Goal: Answer question/provide support: Share knowledge or assist other users

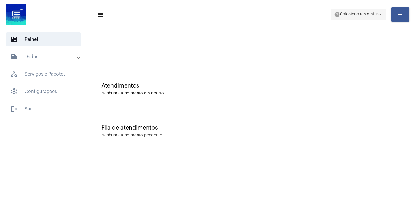
click at [383, 14] on button "help Selecione um status arrow_drop_down" at bounding box center [359, 15] width 56 height 12
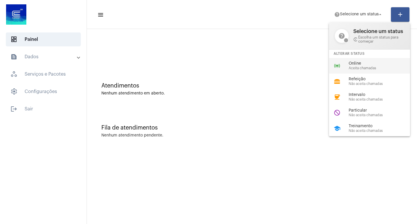
click at [359, 66] on span "Aceita chamadas" at bounding box center [382, 68] width 66 height 4
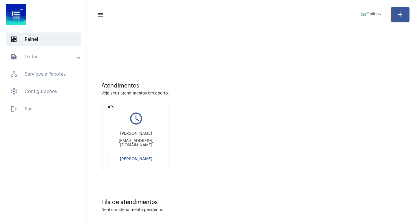
click at [137, 155] on button "[PERSON_NAME]" at bounding box center [136, 159] width 58 height 10
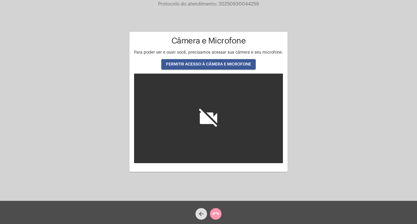
click at [203, 63] on span "PERMITIR ACESSO À CÂMERA E MICROFONE" at bounding box center [208, 64] width 85 height 4
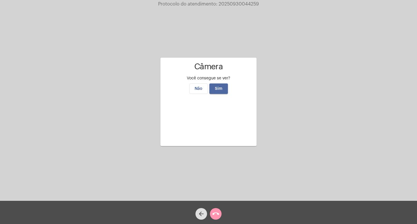
click at [220, 87] on span "Sim" at bounding box center [219, 89] width 8 height 4
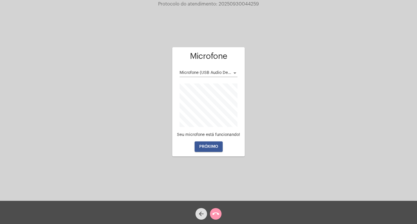
click at [213, 146] on span "PRÓXIMO" at bounding box center [208, 146] width 19 height 4
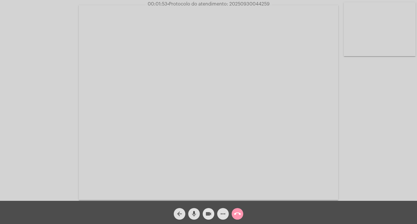
click at [209, 214] on mat-icon "videocam" at bounding box center [208, 213] width 7 height 7
click at [192, 213] on mat-icon "mic" at bounding box center [194, 213] width 7 height 7
click at [193, 215] on mat-icon "mic_off" at bounding box center [194, 213] width 7 height 7
click at [207, 214] on mat-icon "videocam_off" at bounding box center [208, 213] width 7 height 7
click at [232, 103] on video at bounding box center [208, 102] width 259 height 195
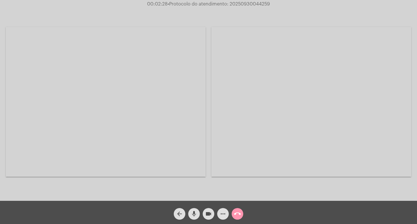
click at [232, 103] on div "Acessando Câmera e Microfone..." at bounding box center [209, 101] width 416 height 201
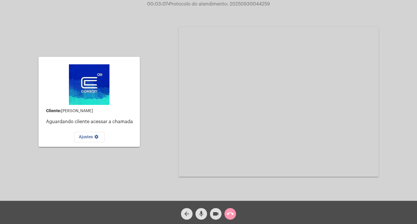
click at [101, 98] on img at bounding box center [89, 84] width 41 height 41
click at [232, 211] on mat-icon "call_end" at bounding box center [230, 213] width 7 height 7
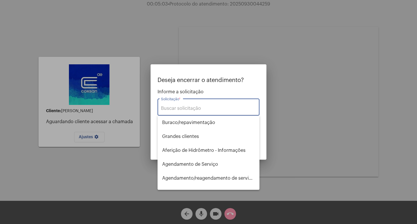
click at [171, 109] on input "Solicitação *" at bounding box center [208, 108] width 95 height 5
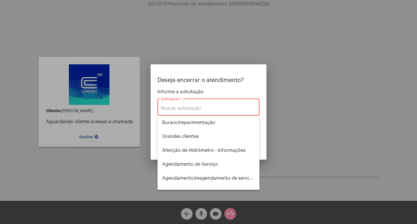
click at [216, 213] on div at bounding box center [208, 112] width 417 height 224
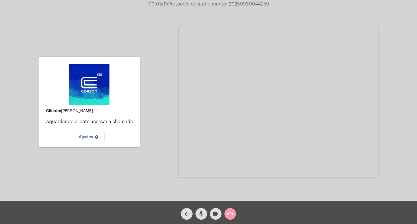
click at [198, 213] on mat-icon "mic" at bounding box center [201, 213] width 7 height 7
click at [218, 211] on mat-icon "videocam" at bounding box center [215, 213] width 7 height 7
click at [232, 213] on mat-icon "call_end" at bounding box center [230, 213] width 7 height 7
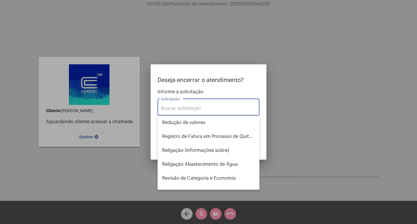
scroll to position [429, 0]
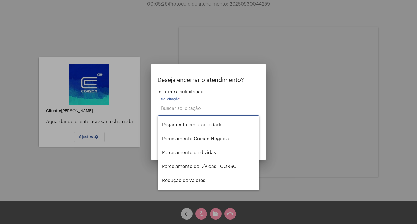
click at [170, 105] on div "Solicitação *" at bounding box center [208, 106] width 95 height 18
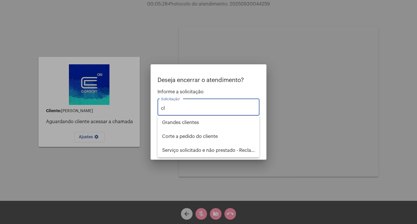
scroll to position [0, 0]
type input "c"
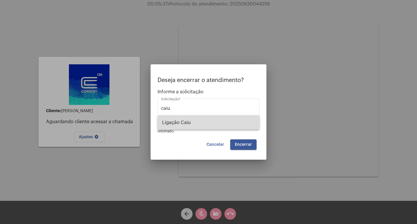
click at [188, 123] on span "Ligação Caiu" at bounding box center [208, 123] width 93 height 14
type input "Ligação Caiu"
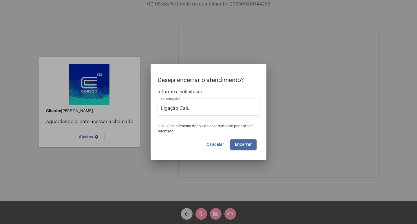
click at [247, 144] on span "Encerrar" at bounding box center [243, 144] width 17 height 4
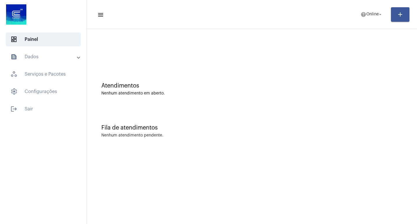
click at [80, 56] on mat-expansion-panel-header "text_snippet_outlined Dados" at bounding box center [44, 57] width 83 height 14
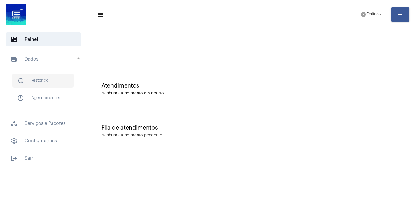
click at [40, 80] on span "history_outlined Histórico" at bounding box center [42, 81] width 61 height 14
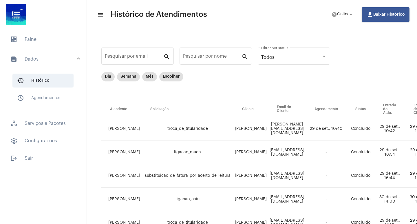
click at [78, 58] on span at bounding box center [78, 59] width 2 height 5
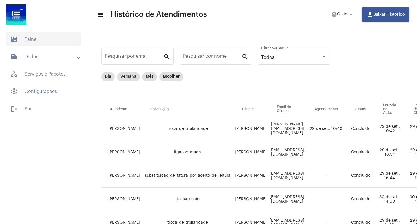
click at [18, 41] on span "dashboard Painel" at bounding box center [43, 39] width 75 height 14
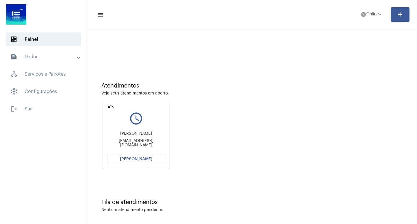
click at [136, 158] on span "[PERSON_NAME]" at bounding box center [136, 159] width 32 height 4
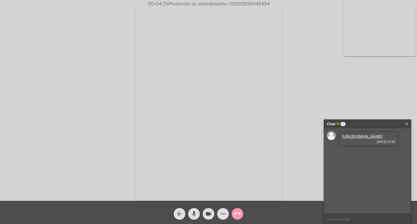
click at [362, 138] on link "[URL][DOMAIN_NAME]" at bounding box center [362, 136] width 40 height 4
click at [360, 138] on link "[URL][DOMAIN_NAME]" at bounding box center [362, 136] width 40 height 4
click at [191, 212] on mat-icon "mic" at bounding box center [194, 213] width 7 height 7
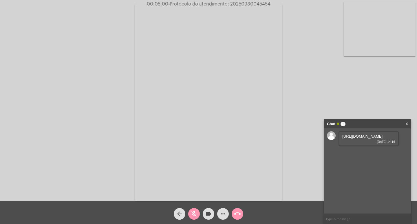
click at [206, 212] on mat-icon "videocam" at bounding box center [208, 213] width 7 height 7
click at [193, 213] on mat-icon "mic_off" at bounding box center [194, 213] width 7 height 7
click at [211, 213] on mat-icon "videocam_off" at bounding box center [208, 213] width 7 height 7
click at [195, 214] on mat-icon "mic" at bounding box center [194, 213] width 7 height 7
click at [209, 212] on mat-icon "videocam" at bounding box center [208, 213] width 7 height 7
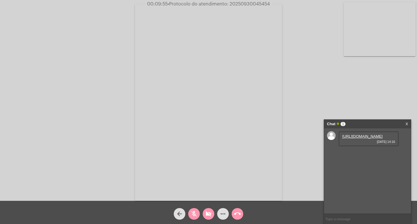
click at [190, 210] on button "mic_off" at bounding box center [194, 214] width 12 height 12
click at [210, 212] on mat-icon "videocam_off" at bounding box center [208, 213] width 7 height 7
click at [208, 212] on mat-icon "videocam" at bounding box center [208, 213] width 7 height 7
click at [191, 211] on mat-icon "mic" at bounding box center [194, 213] width 7 height 7
click at [209, 214] on mat-icon "videocam_off" at bounding box center [208, 213] width 7 height 7
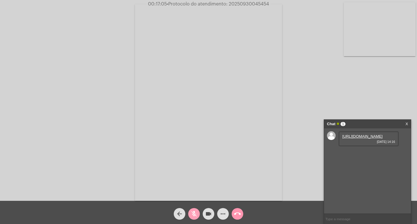
click at [196, 214] on mat-icon "mic_off" at bounding box center [194, 213] width 7 height 7
click at [210, 213] on mat-icon "videocam" at bounding box center [208, 213] width 7 height 7
click at [197, 211] on mat-icon "mic" at bounding box center [194, 213] width 7 height 7
click at [209, 212] on mat-icon "videocam_off" at bounding box center [208, 213] width 7 height 7
click at [197, 213] on mat-icon "mic_off" at bounding box center [194, 213] width 7 height 7
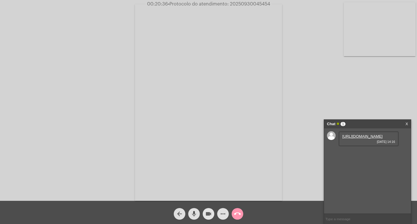
click at [209, 212] on mat-icon "videocam" at bounding box center [208, 213] width 7 height 7
click at [192, 211] on mat-icon "mic" at bounding box center [194, 213] width 7 height 7
click at [209, 216] on mat-icon "videocam_off" at bounding box center [208, 213] width 7 height 7
click at [193, 212] on mat-icon "mic_off" at bounding box center [194, 213] width 7 height 7
click at [237, 212] on mat-icon "call_end" at bounding box center [237, 213] width 7 height 7
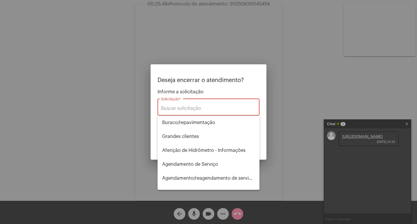
click at [209, 212] on div at bounding box center [208, 112] width 417 height 224
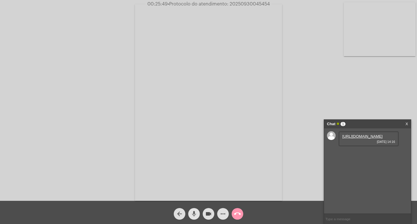
click at [196, 213] on mat-icon "mic" at bounding box center [194, 213] width 7 height 7
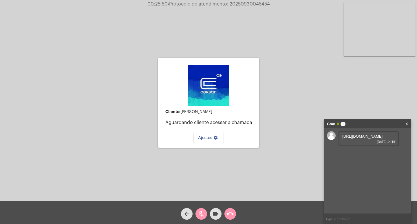
click at [205, 212] on button "mic_off" at bounding box center [201, 214] width 12 height 12
click at [214, 211] on mat-icon "videocam" at bounding box center [215, 213] width 7 height 7
click at [201, 214] on mat-icon "mic" at bounding box center [201, 213] width 7 height 7
click at [232, 210] on span "call_end" at bounding box center [230, 214] width 7 height 12
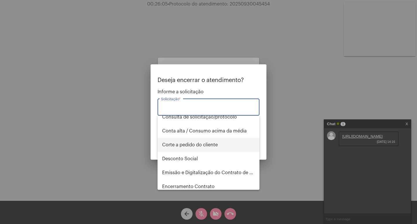
scroll to position [145, 0]
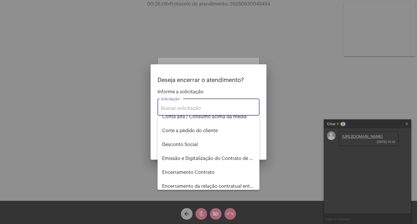
click at [165, 107] on input "Solicitação *" at bounding box center [208, 108] width 95 height 5
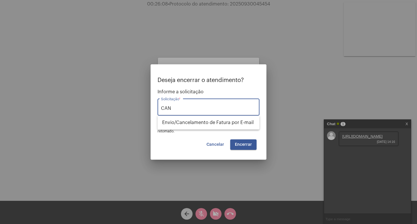
scroll to position [0, 0]
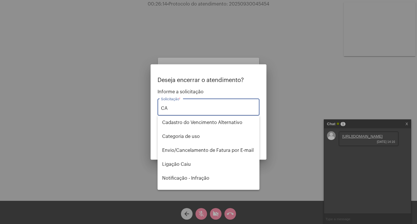
type input "C"
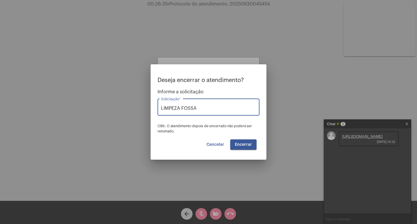
click at [209, 107] on input "LIMPEZA FOSSA" at bounding box center [208, 108] width 95 height 5
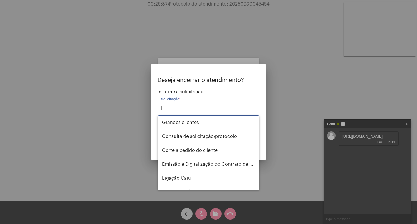
type input "L"
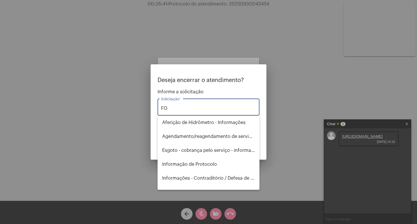
type input "F"
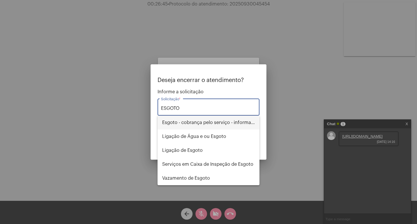
click at [219, 121] on span "Esgoto - cobrança pelo serviço - informações" at bounding box center [208, 123] width 93 height 14
type input "Esgoto - cobrança pelo serviço - informações"
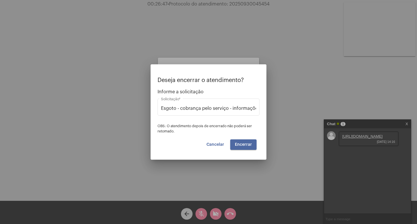
click at [253, 143] on button "Encerrar" at bounding box center [243, 144] width 26 height 10
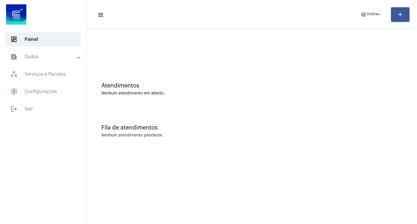
click at [34, 58] on mat-panel-title "text_snippet_outlined Dados" at bounding box center [43, 56] width 67 height 7
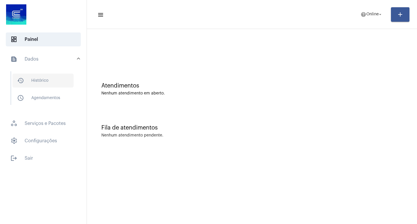
click at [49, 80] on span "history_outlined Histórico" at bounding box center [42, 81] width 61 height 14
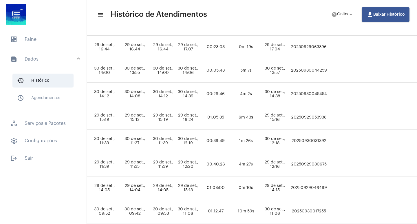
scroll to position [129, 287]
drag, startPoint x: 308, startPoint y: 93, endPoint x: 343, endPoint y: 93, distance: 34.8
click at [327, 93] on td "20250930045454" at bounding box center [307, 94] width 39 height 23
copy td "20250930045454"
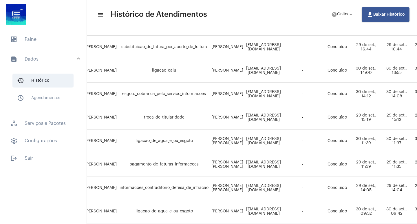
scroll to position [129, 0]
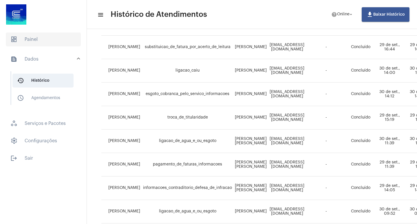
click at [40, 35] on span "dashboard Painel" at bounding box center [43, 39] width 75 height 14
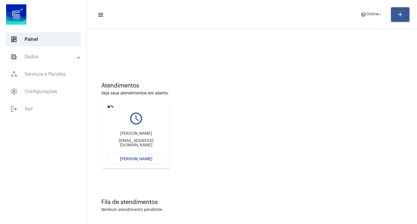
click at [135, 160] on span "[PERSON_NAME]" at bounding box center [136, 159] width 32 height 4
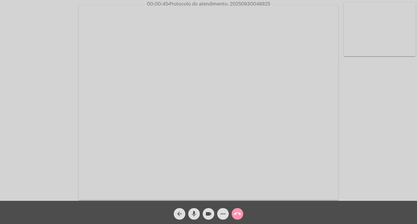
click at [208, 215] on mat-icon "videocam" at bounding box center [208, 213] width 7 height 7
click at [193, 213] on mat-icon "mic" at bounding box center [194, 213] width 7 height 7
click at [224, 214] on mat-icon "more_horiz" at bounding box center [222, 213] width 7 height 7
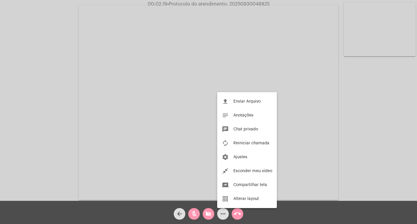
click at [239, 118] on button "notes Anotações" at bounding box center [247, 115] width 60 height 14
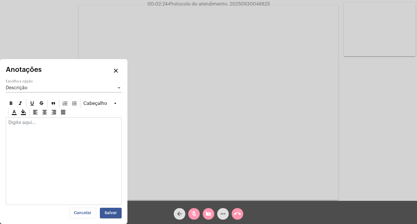
drag, startPoint x: 45, startPoint y: 142, endPoint x: 40, endPoint y: 145, distance: 6.4
click at [40, 145] on div at bounding box center [64, 160] width 116 height 87
click at [38, 144] on div at bounding box center [64, 160] width 116 height 87
click at [35, 86] on div "Descrição" at bounding box center [61, 87] width 111 height 5
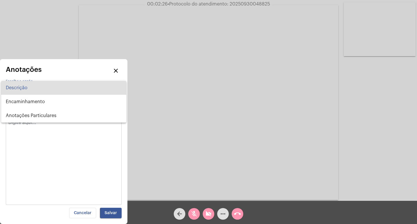
click at [30, 146] on div at bounding box center [208, 112] width 417 height 224
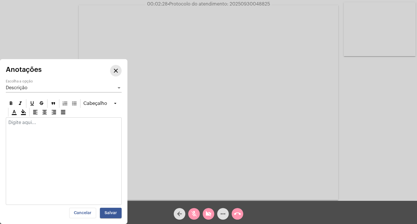
click at [113, 71] on mat-icon "close" at bounding box center [115, 70] width 7 height 7
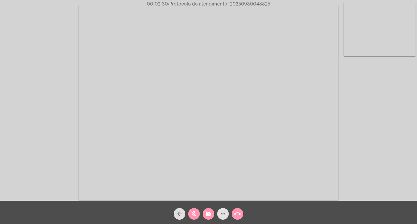
click at [223, 213] on mat-icon "more_horiz" at bounding box center [222, 213] width 7 height 7
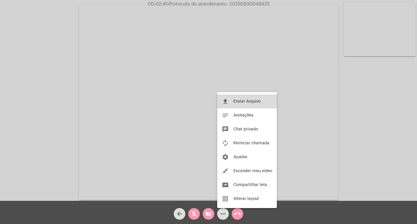
click at [238, 100] on span "Enviar Arquivo" at bounding box center [246, 101] width 27 height 4
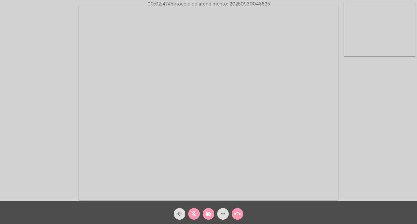
click at [208, 213] on mat-icon "videocam_off" at bounding box center [208, 213] width 7 height 7
click at [190, 213] on button "mic_off" at bounding box center [194, 214] width 12 height 12
click at [240, 215] on mat-icon "call_end" at bounding box center [237, 213] width 7 height 7
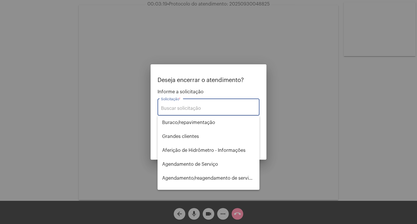
click at [211, 214] on div at bounding box center [208, 112] width 417 height 224
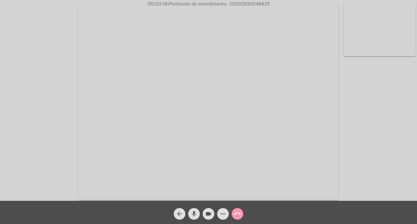
click at [195, 213] on mat-icon "mic" at bounding box center [194, 213] width 7 height 7
click at [207, 212] on mat-icon "videocam" at bounding box center [208, 213] width 7 height 7
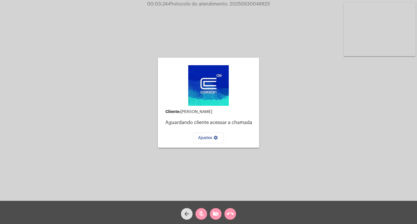
click at [228, 215] on mat-icon "call_end" at bounding box center [230, 213] width 7 height 7
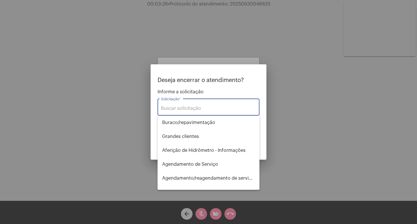
click at [186, 103] on div "Solicitação *" at bounding box center [208, 106] width 95 height 18
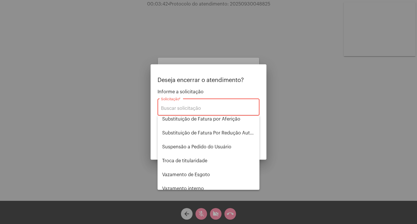
scroll to position [718, 0]
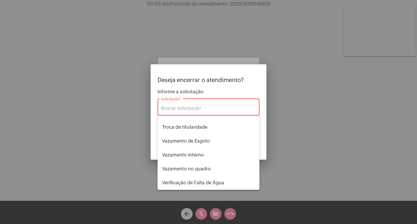
click at [172, 109] on input "Solicitação *" at bounding box center [208, 108] width 95 height 5
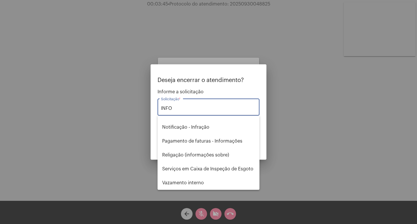
scroll to position [51, 0]
click at [183, 109] on input "INFORM" at bounding box center [208, 108] width 95 height 5
type input "I"
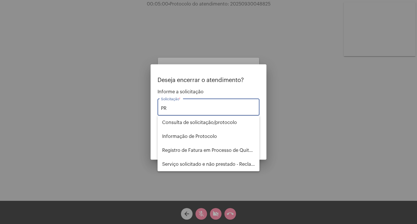
scroll to position [0, 0]
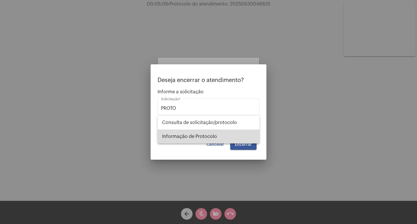
click at [205, 138] on span "Informação de Protocolo" at bounding box center [208, 136] width 93 height 14
type input "Informação de Protocolo"
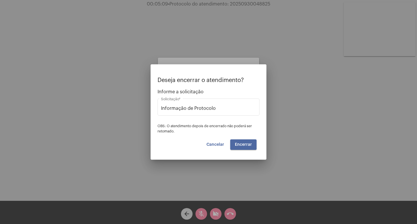
click at [236, 141] on button "Encerrar" at bounding box center [243, 144] width 26 height 10
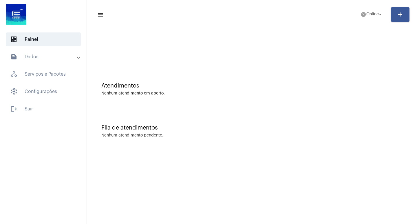
click at [78, 57] on span at bounding box center [78, 56] width 2 height 5
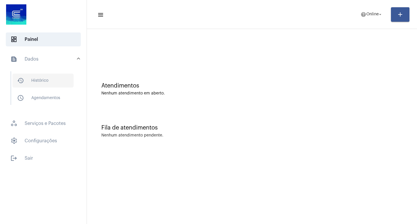
click at [44, 80] on span "history_outlined Histórico" at bounding box center [42, 81] width 61 height 14
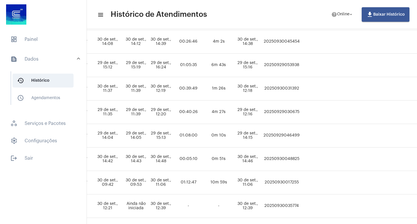
scroll to position [181, 314]
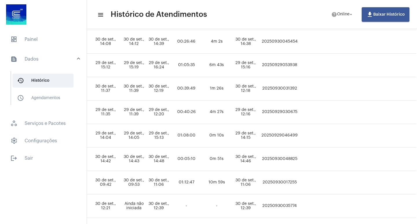
drag, startPoint x: 282, startPoint y: 157, endPoint x: 311, endPoint y: 158, distance: 29.0
click at [299, 158] on td "20250930048825" at bounding box center [279, 158] width 39 height 23
click at [316, 166] on td at bounding box center [316, 158] width 34 height 23
click at [282, 158] on td "20250930048825" at bounding box center [279, 158] width 39 height 23
drag, startPoint x: 281, startPoint y: 158, endPoint x: 320, endPoint y: 158, distance: 38.8
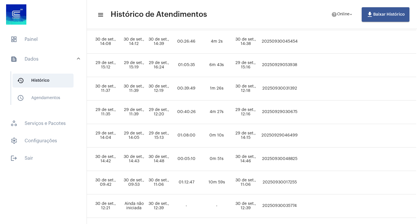
click at [320, 158] on tr "[PERSON_NAME] informacao_de_protocolo [PERSON_NAME] [EMAIL_ADDRESS][DOMAIN_NAME…" at bounding box center [101, 158] width 629 height 23
copy td "20250930048825"
click at [358, 153] on td at bounding box center [345, 158] width 25 height 23
click at [31, 38] on span "dashboard Painel" at bounding box center [43, 39] width 75 height 14
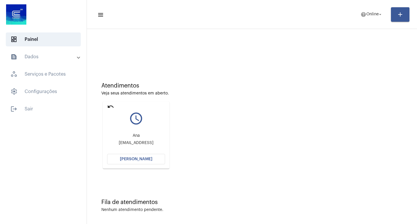
click at [136, 159] on span "[PERSON_NAME]" at bounding box center [136, 159] width 32 height 4
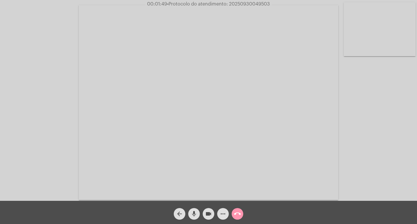
click at [210, 214] on mat-icon "videocam" at bounding box center [208, 213] width 7 height 7
click at [195, 214] on mat-icon "mic" at bounding box center [194, 213] width 7 height 7
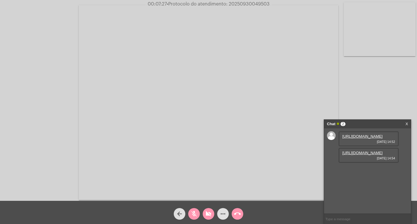
click at [208, 212] on mat-icon "videocam_off" at bounding box center [208, 213] width 7 height 7
click at [194, 214] on mat-icon "mic_off" at bounding box center [194, 213] width 7 height 7
click at [211, 212] on mat-icon "videocam" at bounding box center [208, 213] width 7 height 7
click at [192, 213] on mat-icon "mic" at bounding box center [194, 213] width 7 height 7
drag, startPoint x: 172, startPoint y: 78, endPoint x: 168, endPoint y: 79, distance: 4.6
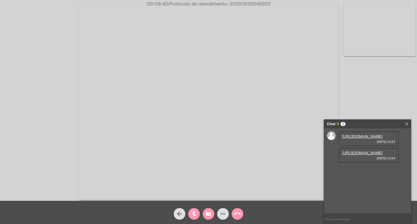
click at [168, 79] on video at bounding box center [208, 102] width 259 height 195
click at [210, 214] on mat-icon "videocam_off" at bounding box center [208, 213] width 7 height 7
click at [195, 213] on mat-icon "mic_off" at bounding box center [194, 213] width 7 height 7
click at [235, 214] on mat-icon "call_end" at bounding box center [237, 213] width 7 height 7
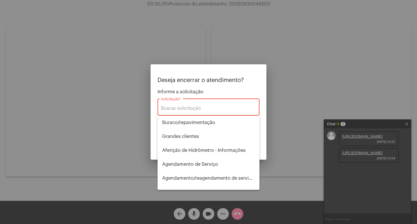
click at [193, 214] on div at bounding box center [208, 112] width 417 height 224
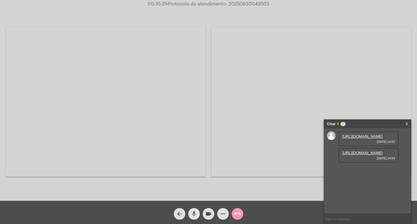
click at [193, 213] on mat-icon "mic" at bounding box center [194, 213] width 7 height 7
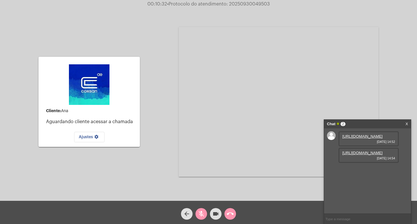
click at [209, 213] on div "videocam" at bounding box center [215, 212] width 14 height 14
click at [231, 215] on mat-icon "call_end" at bounding box center [230, 213] width 7 height 7
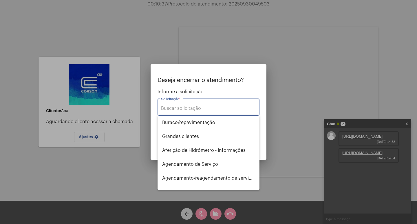
click at [186, 110] on input "Solicitação *" at bounding box center [208, 108] width 95 height 5
click at [178, 109] on input "Solicitação *" at bounding box center [208, 108] width 95 height 5
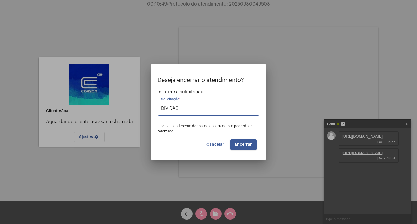
click at [215, 111] on input "DIVIDAS" at bounding box center [208, 108] width 95 height 5
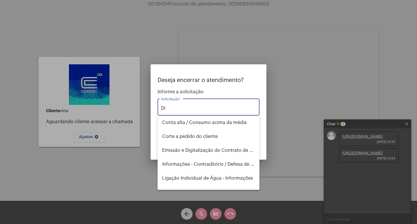
type input "D"
type input "S"
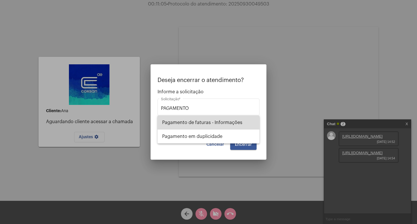
click at [203, 123] on span "Pagamento de faturas - Informações" at bounding box center [208, 123] width 93 height 14
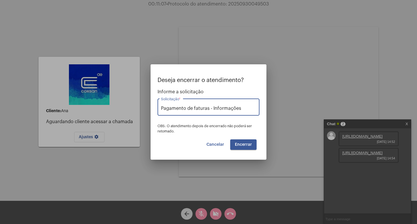
click at [246, 110] on input "Pagamento de faturas - Informações" at bounding box center [208, 108] width 95 height 5
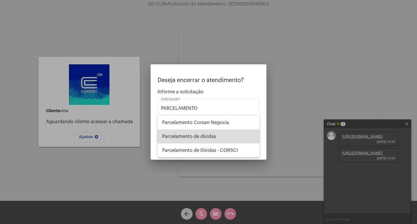
click at [198, 136] on span "Parcelamento de dívidas" at bounding box center [208, 136] width 93 height 14
type input "Parcelamento de dívidas"
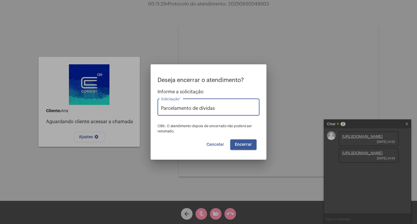
drag, startPoint x: 219, startPoint y: 108, endPoint x: 150, endPoint y: 108, distance: 68.6
click at [150, 108] on div "Deseja encerrar o atendimento? Informe a solicitação Parcelamento de dívidas So…" at bounding box center [208, 112] width 417 height 224
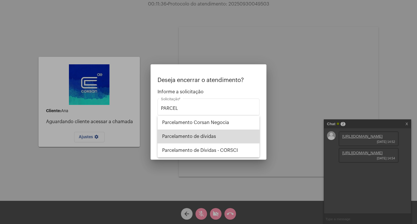
click at [194, 136] on span "Parcelamento de dívidas" at bounding box center [208, 136] width 93 height 14
type input "Parcelamento de dívidas"
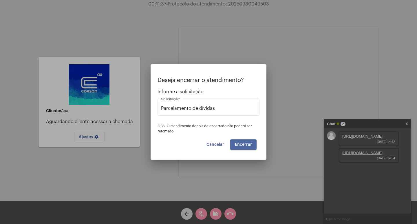
click at [244, 145] on span "Encerrar" at bounding box center [243, 144] width 17 height 4
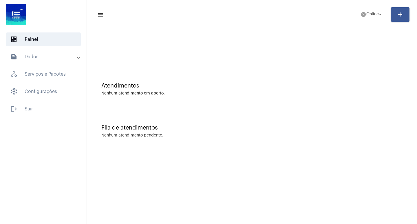
click at [78, 58] on span at bounding box center [78, 56] width 2 height 5
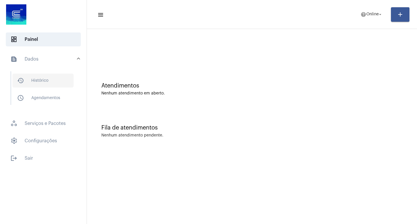
click at [44, 80] on span "history_outlined Histórico" at bounding box center [42, 81] width 61 height 14
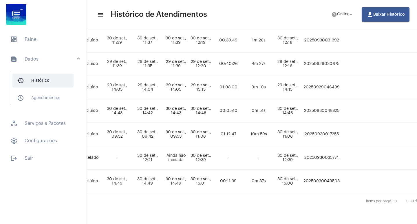
scroll to position [233, 301]
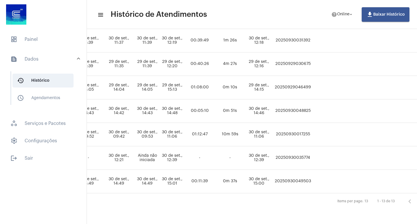
drag, startPoint x: 294, startPoint y: 175, endPoint x: 337, endPoint y: 178, distance: 42.4
click at [337, 178] on tr "[PERSON_NAME] parcelamento_de_dividas [PERSON_NAME][EMAIL_ADDRESS] - Concluído …" at bounding box center [114, 181] width 629 height 23
copy td "20250930049503"
click at [325, 193] on div "Items per page: 13 1 - 13 de 13" at bounding box center [114, 201] width 629 height 16
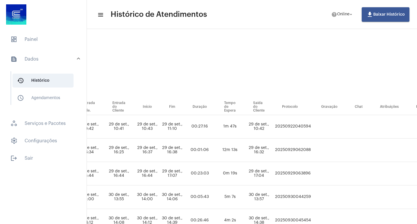
scroll to position [0, 301]
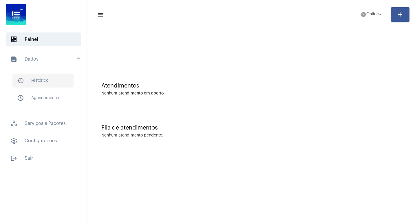
click at [41, 78] on span "history_outlined Histórico" at bounding box center [42, 81] width 61 height 14
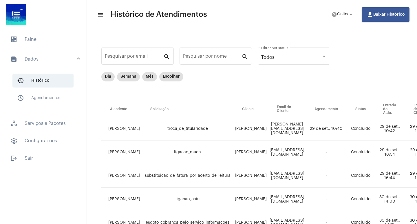
click at [75, 58] on mat-panel-title "text_snippet_outlined Dados" at bounding box center [43, 59] width 67 height 7
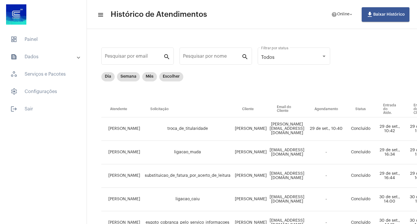
click at [39, 57] on mat-panel-title "text_snippet_outlined Dados" at bounding box center [43, 56] width 67 height 7
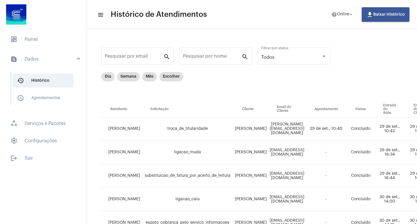
click at [32, 58] on mat-panel-title "text_snippet_outlined Dados" at bounding box center [43, 59] width 67 height 7
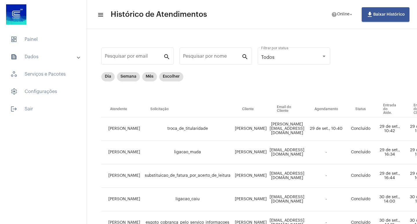
click at [33, 56] on mat-panel-title "text_snippet_outlined Dados" at bounding box center [43, 56] width 67 height 7
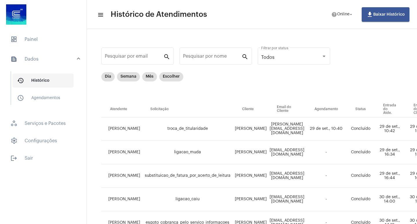
click at [44, 79] on span "history_outlined Histórico" at bounding box center [42, 81] width 61 height 14
click at [32, 38] on span "dashboard Painel" at bounding box center [43, 39] width 75 height 14
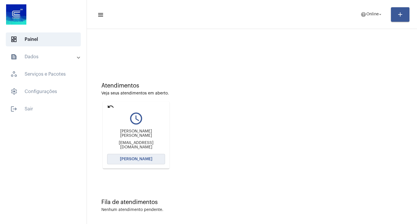
click at [136, 157] on button "[PERSON_NAME]" at bounding box center [136, 159] width 58 height 10
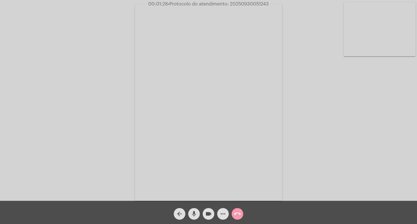
click at [323, 140] on div "Acessando Câmera e Microfone..." at bounding box center [209, 101] width 416 height 201
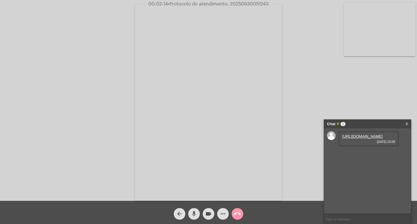
click at [362, 138] on link "[URL][DOMAIN_NAME]" at bounding box center [362, 136] width 40 height 4
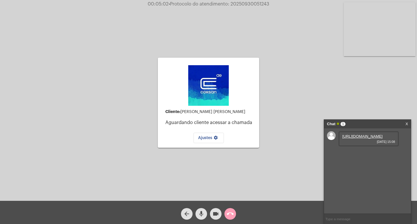
click at [233, 214] on mat-icon "call_end" at bounding box center [230, 213] width 7 height 7
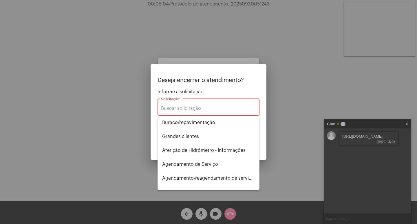
click at [214, 212] on div at bounding box center [208, 112] width 417 height 224
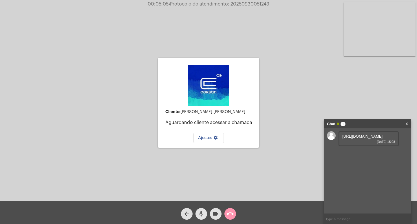
click at [201, 211] on mat-icon "mic" at bounding box center [201, 213] width 7 height 7
click at [217, 211] on mat-icon "videocam" at bounding box center [215, 213] width 7 height 7
click at [228, 212] on mat-icon "call_end" at bounding box center [230, 213] width 7 height 7
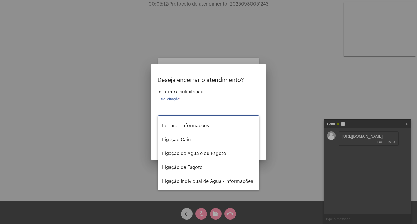
scroll to position [290, 0]
click at [185, 141] on span "Ligação Caiu" at bounding box center [208, 139] width 93 height 14
type input "Ligação Caiu"
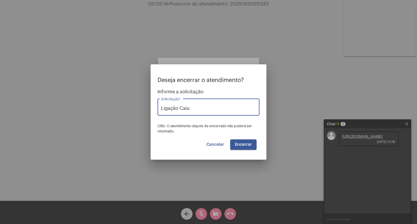
click at [249, 144] on span "Encerrar" at bounding box center [243, 144] width 17 height 4
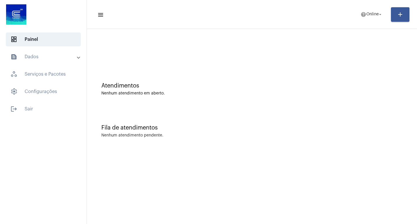
click at [79, 55] on span at bounding box center [78, 56] width 2 height 5
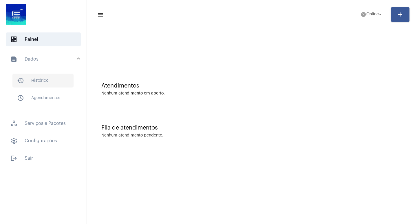
click at [44, 82] on span "history_outlined Histórico" at bounding box center [42, 81] width 61 height 14
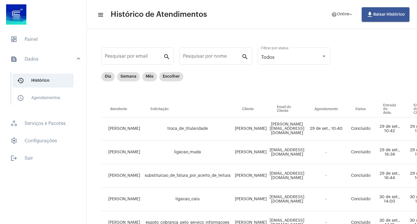
click at [30, 56] on mat-panel-title "text_snippet_outlined Dados" at bounding box center [43, 59] width 67 height 7
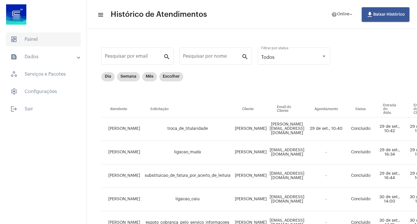
click at [47, 41] on span "dashboard Painel" at bounding box center [43, 39] width 75 height 14
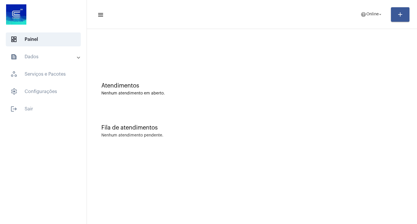
click at [41, 56] on mat-panel-title "text_snippet_outlined Dados" at bounding box center [43, 56] width 67 height 7
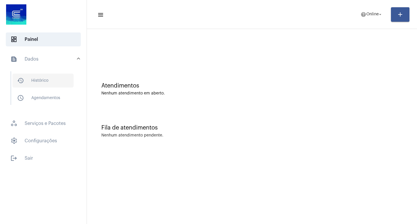
click at [41, 75] on span "history_outlined Histórico" at bounding box center [42, 81] width 61 height 14
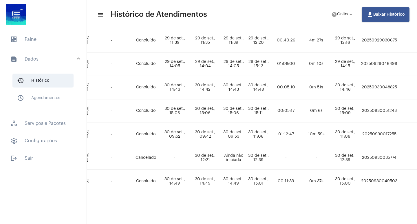
scroll to position [257, 215]
click at [31, 42] on span "dashboard Painel" at bounding box center [43, 39] width 75 height 14
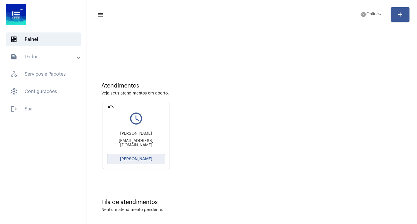
click at [139, 159] on span "[PERSON_NAME]" at bounding box center [136, 159] width 32 height 4
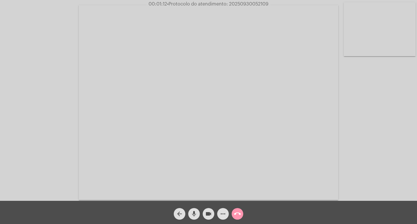
click at [367, 181] on div "Acessando Câmera e Microfone..." at bounding box center [209, 101] width 416 height 201
click at [208, 214] on mat-icon "videocam" at bounding box center [208, 213] width 7 height 7
click at [195, 213] on mat-icon "mic" at bounding box center [194, 213] width 7 height 7
click at [186, 215] on div "arrow_back" at bounding box center [179, 212] width 14 height 14
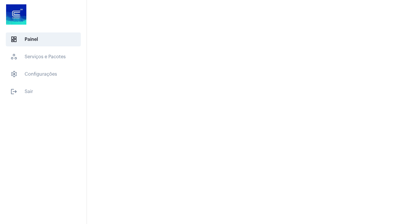
click at [192, 214] on mat-sidenav-content at bounding box center [252, 112] width 330 height 224
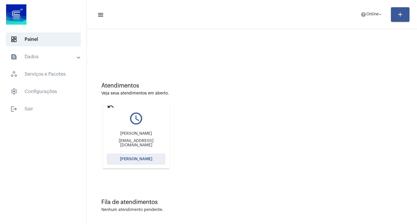
click at [135, 156] on button "[PERSON_NAME]" at bounding box center [136, 159] width 58 height 10
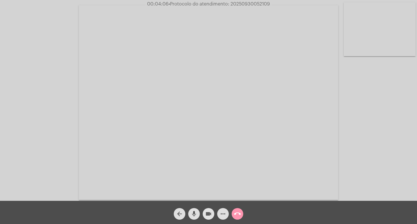
click at [208, 214] on mat-icon "videocam" at bounding box center [208, 213] width 7 height 7
click at [194, 212] on mat-icon "mic" at bounding box center [194, 213] width 7 height 7
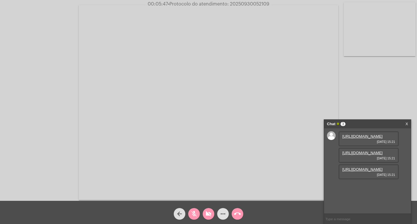
scroll to position [5, 0]
click at [198, 211] on button "mic_off" at bounding box center [194, 214] width 12 height 12
click at [206, 211] on mat-icon "videocam_off" at bounding box center [208, 213] width 7 height 7
click at [207, 214] on mat-icon "videocam" at bounding box center [208, 213] width 7 height 7
click at [195, 214] on mat-icon "mic" at bounding box center [194, 213] width 7 height 7
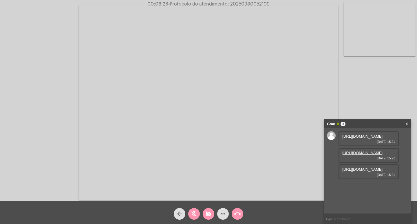
scroll to position [0, 0]
click at [363, 138] on link "[URL][DOMAIN_NAME]" at bounding box center [362, 136] width 40 height 4
click at [365, 155] on link "[URL][DOMAIN_NAME]" at bounding box center [362, 153] width 40 height 4
click at [368, 171] on link "[URL][DOMAIN_NAME]" at bounding box center [362, 169] width 40 height 4
click at [212, 214] on button "videocam_off" at bounding box center [209, 214] width 12 height 12
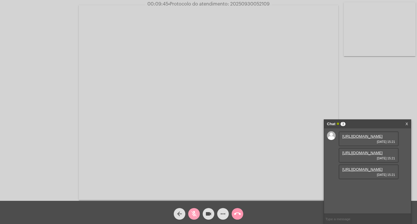
click at [195, 211] on mat-icon "mic_off" at bounding box center [194, 213] width 7 height 7
click at [193, 214] on mat-icon "mic" at bounding box center [194, 213] width 7 height 7
click at [211, 213] on mat-icon "videocam" at bounding box center [208, 213] width 7 height 7
drag, startPoint x: 197, startPoint y: 212, endPoint x: 202, endPoint y: 212, distance: 5.2
click at [197, 212] on mat-icon "mic_off" at bounding box center [194, 213] width 7 height 7
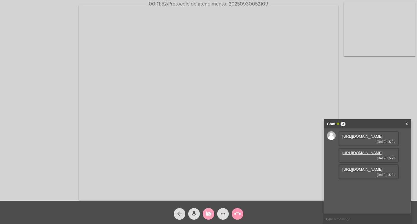
click at [208, 211] on mat-icon "videocam_off" at bounding box center [208, 213] width 7 height 7
click at [207, 213] on mat-icon "videocam" at bounding box center [208, 213] width 7 height 7
click at [193, 213] on mat-icon "mic" at bounding box center [194, 213] width 7 height 7
click at [193, 213] on mat-icon "mic_off" at bounding box center [194, 213] width 7 height 7
click at [210, 212] on mat-icon "videocam_off" at bounding box center [208, 213] width 7 height 7
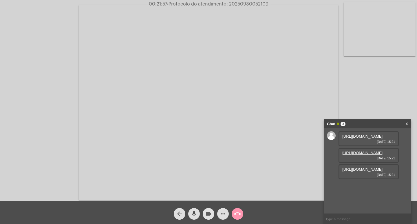
click at [209, 212] on mat-icon "videocam" at bounding box center [208, 213] width 7 height 7
click at [196, 212] on mat-icon "mic" at bounding box center [194, 213] width 7 height 7
click at [197, 212] on mat-icon "mic_off" at bounding box center [194, 213] width 7 height 7
click at [209, 212] on mat-icon "videocam_off" at bounding box center [208, 213] width 7 height 7
click at [209, 211] on mat-icon "videocam" at bounding box center [208, 213] width 7 height 7
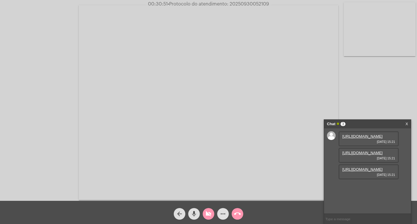
click at [196, 213] on mat-icon "mic" at bounding box center [194, 213] width 7 height 7
click at [197, 215] on mat-icon "mic_off" at bounding box center [194, 213] width 7 height 7
click at [208, 213] on mat-icon "videocam_off" at bounding box center [208, 213] width 7 height 7
click at [208, 211] on mat-icon "videocam" at bounding box center [208, 213] width 7 height 7
click at [195, 212] on mat-icon "mic" at bounding box center [194, 213] width 7 height 7
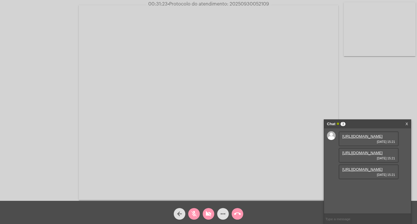
click at [212, 215] on button "videocam_off" at bounding box center [209, 214] width 12 height 12
click at [196, 211] on mat-icon "mic_off" at bounding box center [194, 213] width 7 height 7
click at [238, 212] on mat-icon "call_end" at bounding box center [237, 213] width 7 height 7
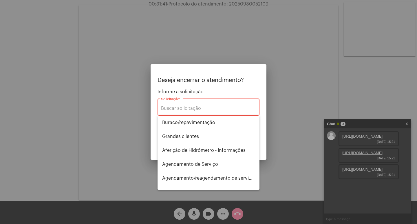
click at [208, 213] on div at bounding box center [208, 112] width 417 height 224
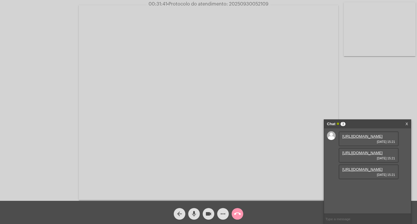
click at [196, 213] on mat-icon "mic" at bounding box center [194, 213] width 7 height 7
click at [209, 213] on mat-icon "videocam" at bounding box center [208, 213] width 7 height 7
click at [237, 216] on mat-icon "call_end" at bounding box center [237, 213] width 7 height 7
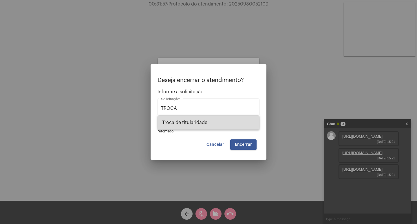
click at [203, 121] on span "Troca de titularidade" at bounding box center [208, 123] width 93 height 14
type input "Troca de titularidade"
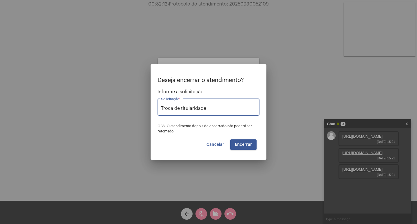
click at [240, 144] on span "Encerrar" at bounding box center [243, 144] width 17 height 4
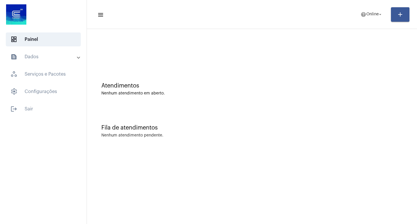
click at [78, 58] on span at bounding box center [78, 56] width 2 height 5
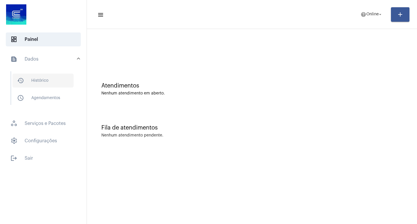
click at [43, 78] on span "history_outlined Histórico" at bounding box center [42, 81] width 61 height 14
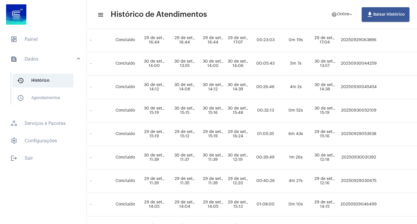
scroll to position [136, 251]
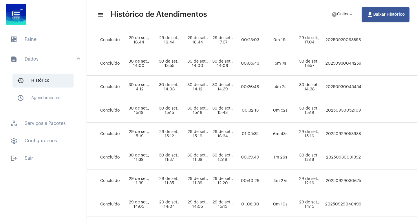
drag, startPoint x: 345, startPoint y: 111, endPoint x: 380, endPoint y: 109, distance: 35.4
click at [363, 109] on td "20250930052109" at bounding box center [343, 110] width 39 height 23
copy td "20250930052109"
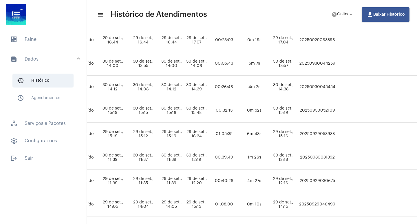
scroll to position [136, 283]
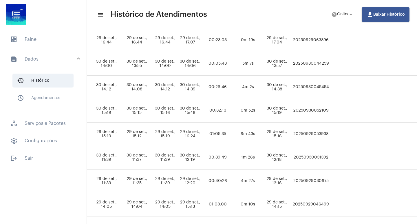
copy td "20250930052109"
click at [360, 157] on td at bounding box center [347, 157] width 34 height 23
click at [36, 60] on mat-panel-title "text_snippet_outlined Dados" at bounding box center [43, 59] width 67 height 7
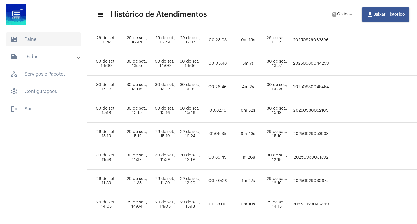
click at [31, 38] on span "dashboard Painel" at bounding box center [43, 39] width 75 height 14
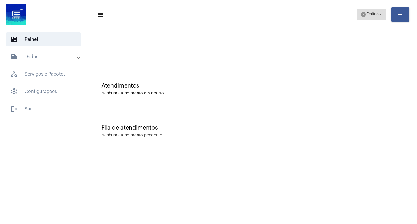
click at [380, 14] on mat-icon "arrow_drop_down" at bounding box center [380, 14] width 5 height 5
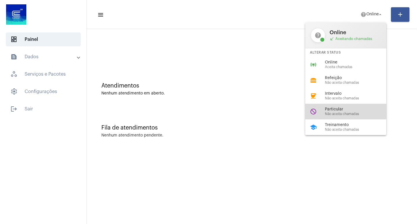
click at [341, 111] on span "Particular" at bounding box center [358, 109] width 66 height 4
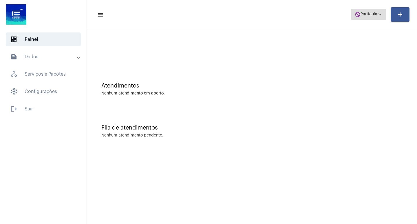
click at [383, 13] on button "do_not_disturb Particular arrow_drop_down" at bounding box center [368, 15] width 35 height 12
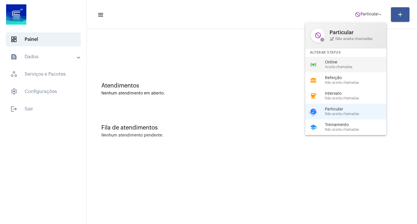
click at [340, 62] on span "Online" at bounding box center [358, 62] width 66 height 4
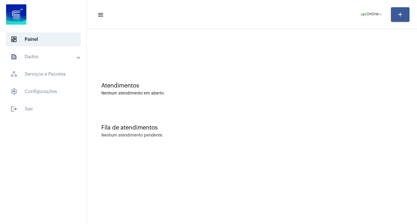
click at [76, 54] on mat-panel-title "text_snippet_outlined Dados" at bounding box center [43, 56] width 67 height 7
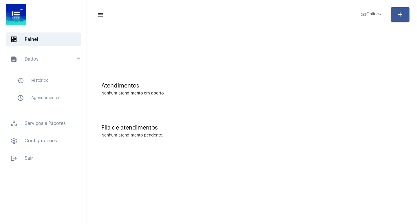
click at [76, 54] on mat-expansion-panel-header "text_snippet_outlined Dados" at bounding box center [44, 59] width 83 height 19
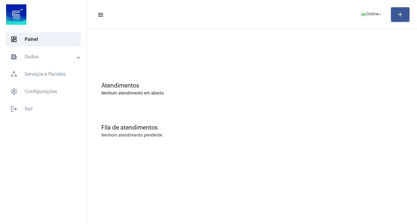
click at [76, 54] on mat-panel-title "text_snippet_outlined Dados" at bounding box center [43, 56] width 67 height 7
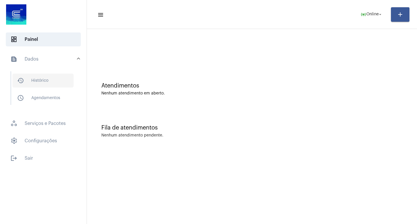
click at [48, 80] on span "history_outlined Histórico" at bounding box center [42, 81] width 61 height 14
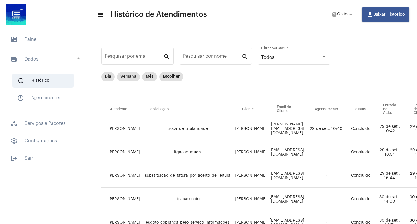
click at [78, 58] on span at bounding box center [78, 59] width 2 height 5
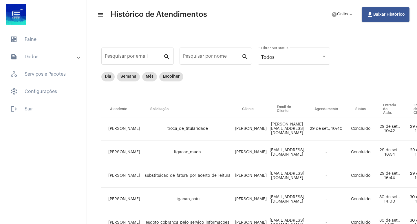
click at [82, 56] on mat-expansion-panel-header "text_snippet_outlined Dados" at bounding box center [44, 57] width 83 height 14
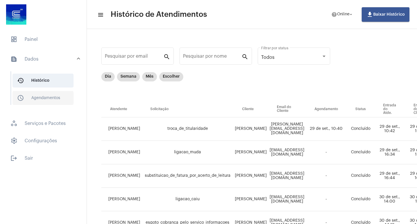
click at [53, 95] on span "schedule_outlined Agendamentos" at bounding box center [42, 98] width 61 height 14
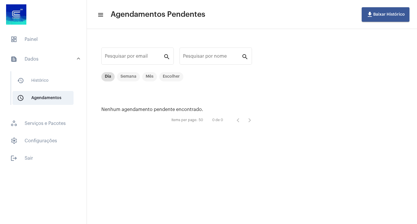
click at [32, 58] on mat-panel-title "text_snippet_outlined Dados" at bounding box center [43, 59] width 67 height 7
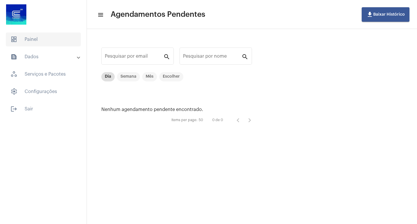
click at [33, 39] on span "dashboard Painel" at bounding box center [43, 39] width 75 height 14
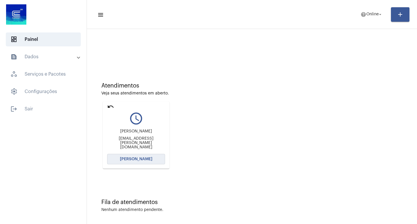
click at [137, 160] on span "[PERSON_NAME]" at bounding box center [136, 159] width 32 height 4
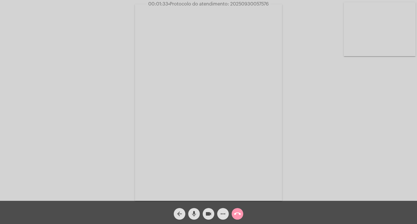
click at [273, 167] on video at bounding box center [208, 102] width 147 height 196
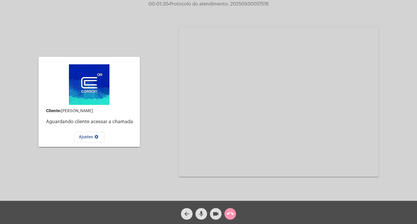
click at [239, 213] on div "arrow_back mic videocam call_end" at bounding box center [208, 212] width 417 height 23
click at [226, 212] on button "call_end" at bounding box center [230, 214] width 12 height 12
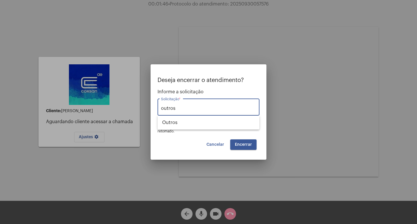
type input "outros"
click at [248, 140] on button "Encerrar" at bounding box center [243, 144] width 26 height 10
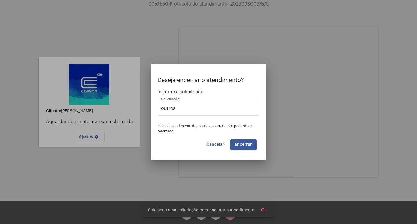
click at [243, 147] on button "Encerrar" at bounding box center [243, 144] width 26 height 10
click at [244, 142] on span "Encerrar" at bounding box center [243, 144] width 17 height 4
click at [242, 145] on span "Encerrar" at bounding box center [243, 144] width 17 height 4
click at [214, 144] on span "Cancelar" at bounding box center [215, 144] width 18 height 4
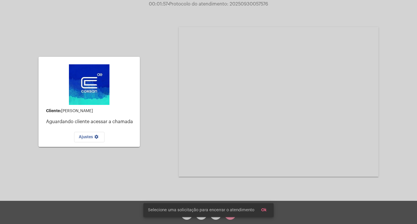
click at [263, 208] on button "Ok" at bounding box center [264, 210] width 15 height 10
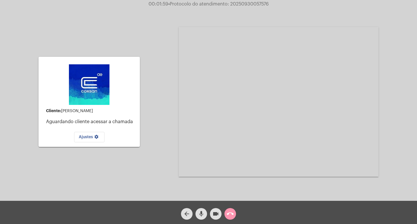
click at [226, 213] on button "call_end" at bounding box center [230, 214] width 12 height 12
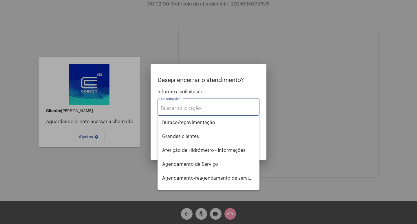
click at [172, 110] on input "Solicitação *" at bounding box center [208, 108] width 95 height 5
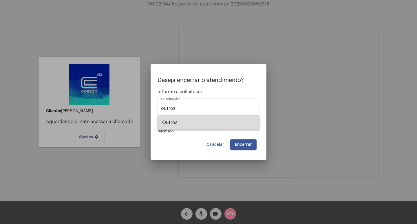
click at [184, 127] on span "Outros" at bounding box center [208, 123] width 93 height 14
type input "Outros"
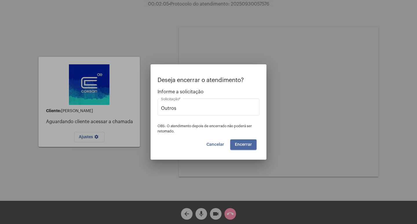
click at [241, 143] on span "Encerrar" at bounding box center [243, 144] width 17 height 4
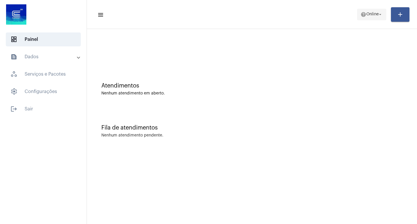
click at [380, 13] on mat-icon "arrow_drop_down" at bounding box center [380, 14] width 5 height 5
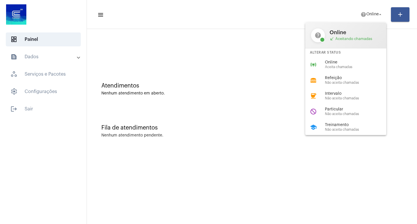
click at [24, 110] on div at bounding box center [208, 112] width 417 height 224
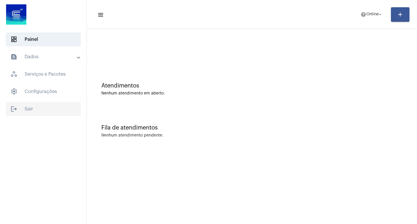
click at [26, 110] on span "logout Sair" at bounding box center [43, 109] width 75 height 14
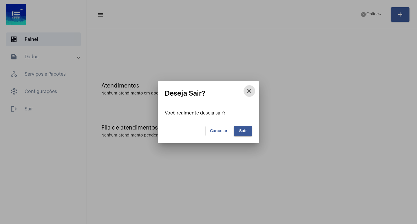
click at [243, 131] on span "Sair" at bounding box center [243, 131] width 8 height 4
